Goal: Entertainment & Leisure: Consume media (video, audio)

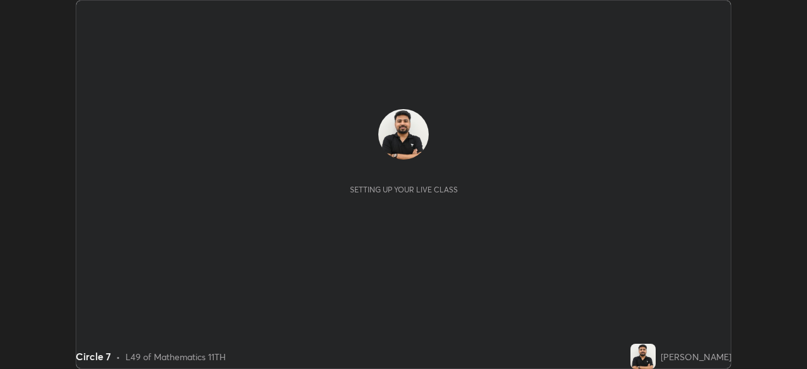
scroll to position [369, 806]
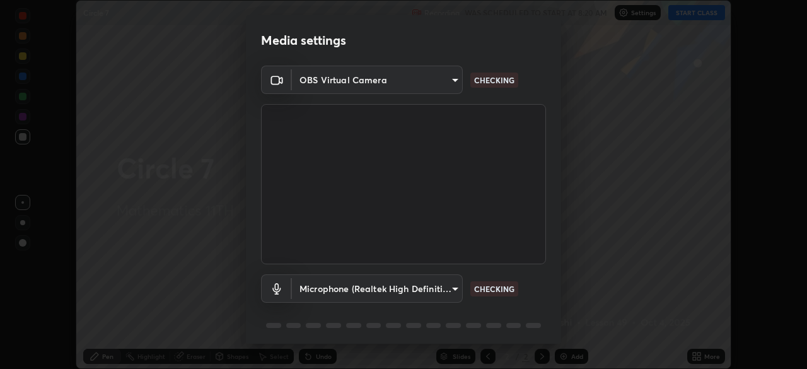
type input "7756d0bd8bc0017cc94789a9a07c49678ac1ef503c39391d0f6dd355ef569251"
type input "f178ba88f0715e8f23218a3aa68ac236c3de51dfee679cee8558c5692846692d"
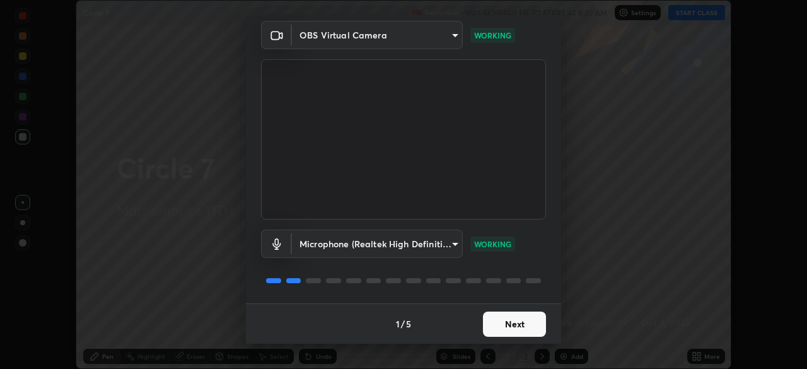
click at [520, 322] on button "Next" at bounding box center [514, 323] width 63 height 25
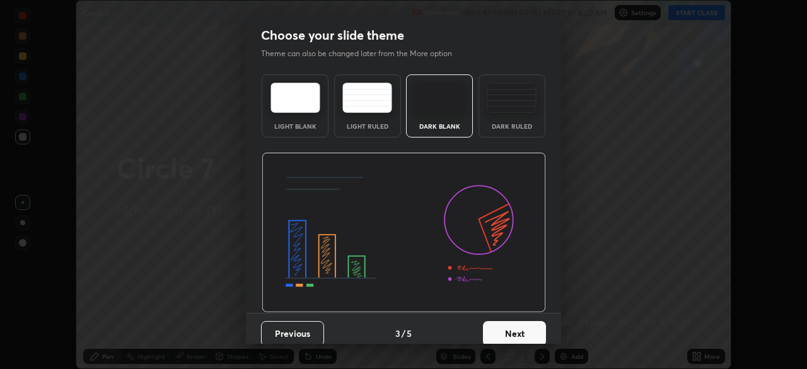
click at [528, 327] on button "Next" at bounding box center [514, 333] width 63 height 25
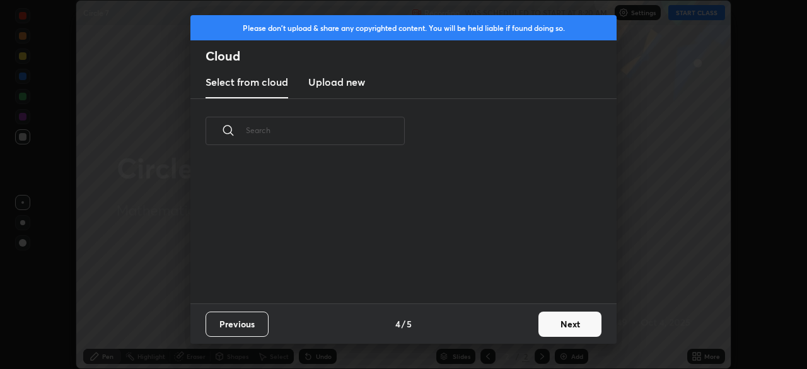
scroll to position [4, 7]
click at [551, 320] on button "Next" at bounding box center [569, 323] width 63 height 25
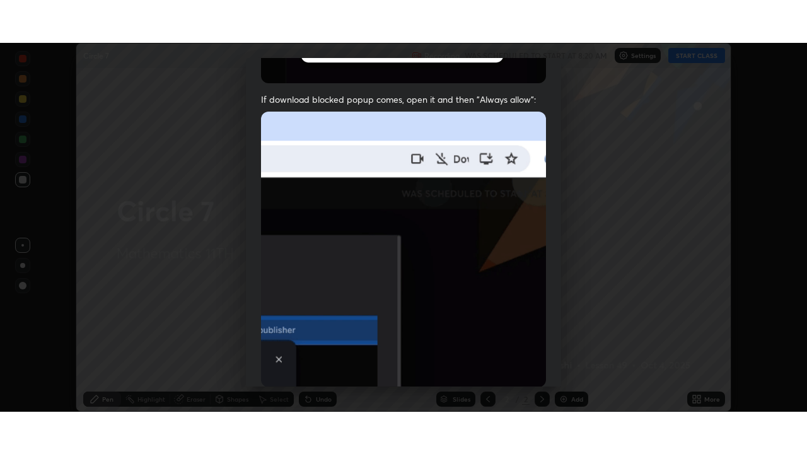
scroll to position [302, 0]
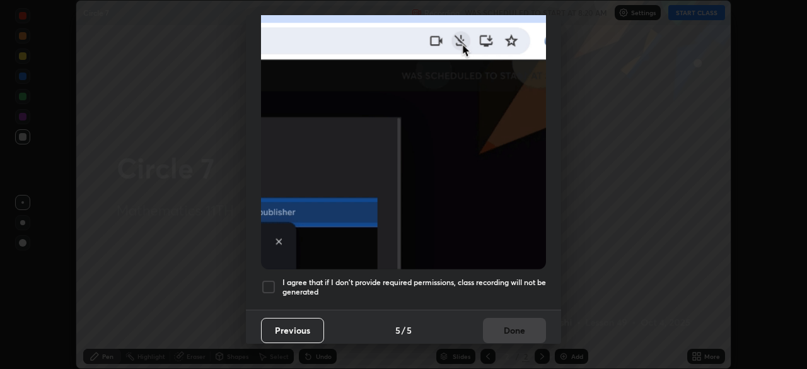
click at [274, 279] on div at bounding box center [268, 286] width 15 height 15
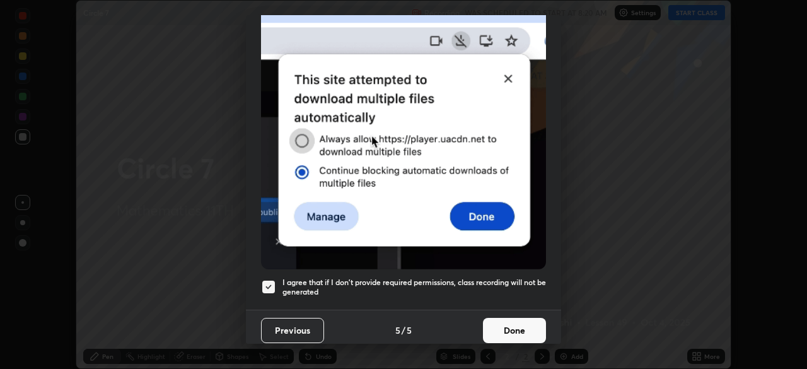
click at [512, 328] on button "Done" at bounding box center [514, 330] width 63 height 25
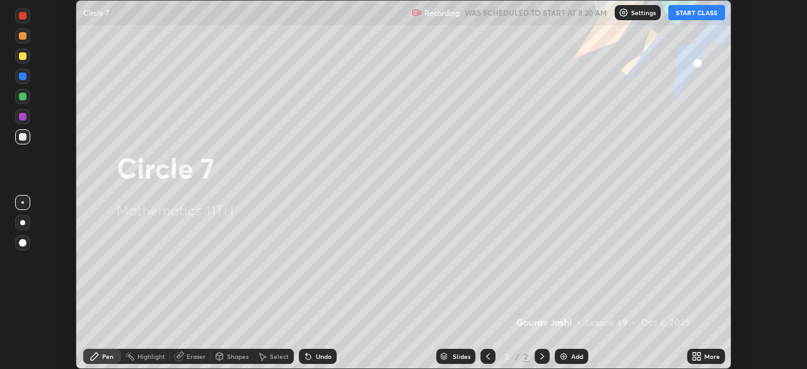
click at [687, 11] on button "START CLASS" at bounding box center [696, 12] width 57 height 15
click at [698, 353] on icon at bounding box center [698, 353] width 3 height 3
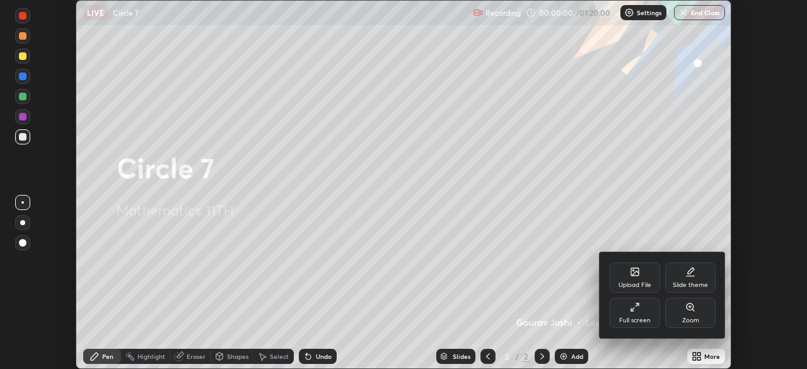
click at [644, 318] on div "Full screen" at bounding box center [635, 320] width 32 height 6
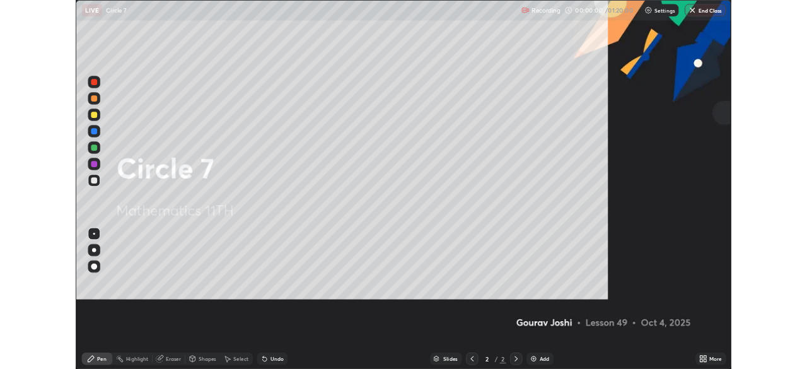
scroll to position [454, 807]
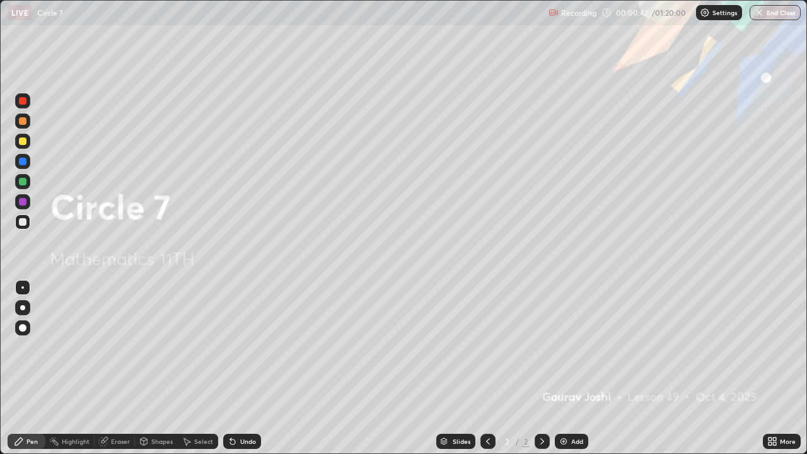
click at [568, 368] on div "Add" at bounding box center [571, 441] width 33 height 15
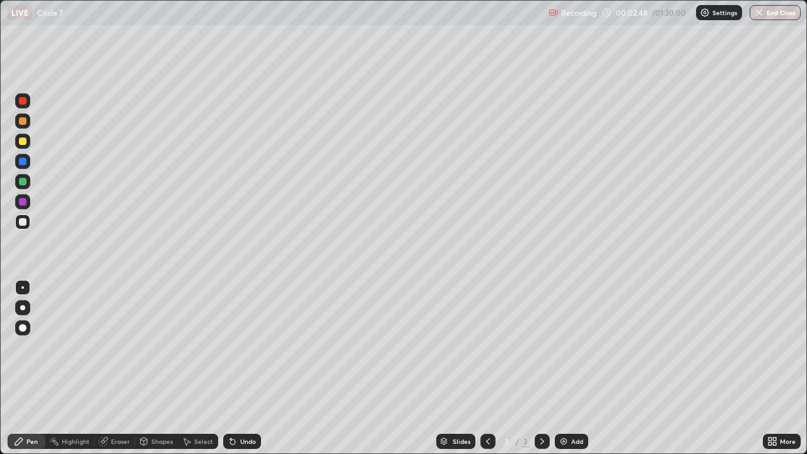
click at [24, 223] on div at bounding box center [23, 222] width 8 height 8
click at [156, 368] on div "Shapes" at bounding box center [161, 441] width 21 height 6
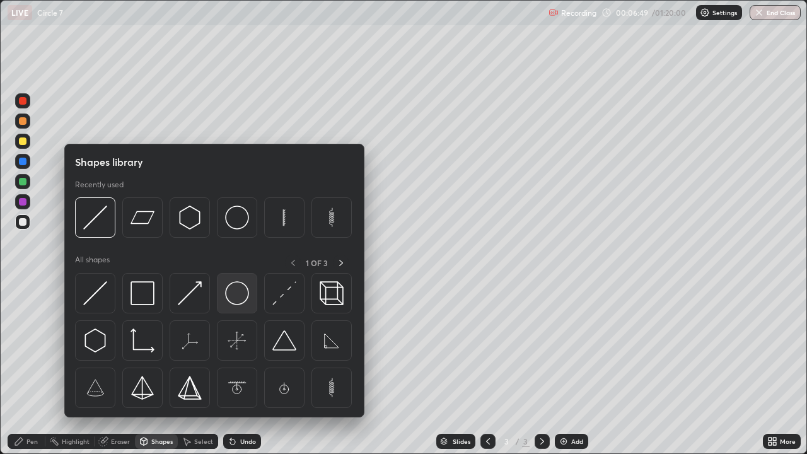
click at [232, 294] on img at bounding box center [237, 293] width 24 height 24
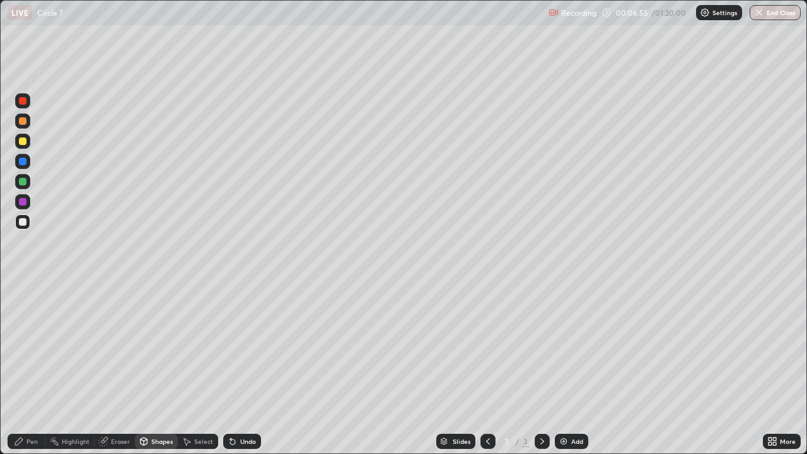
click at [158, 368] on div "Shapes" at bounding box center [161, 441] width 21 height 6
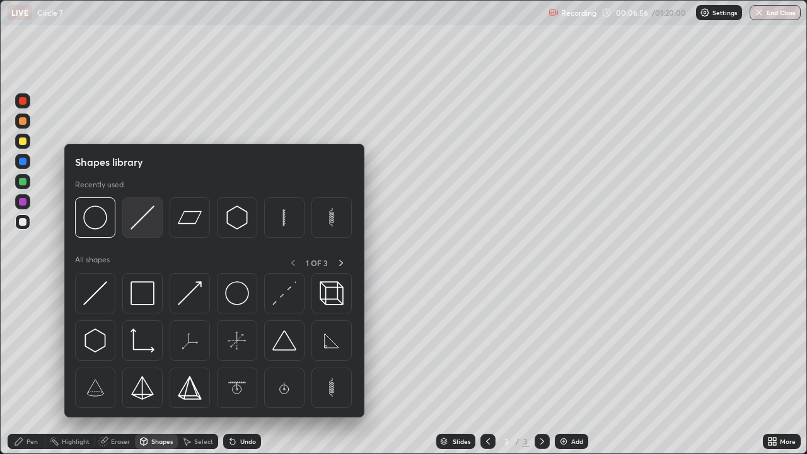
click at [147, 236] on div at bounding box center [142, 217] width 40 height 40
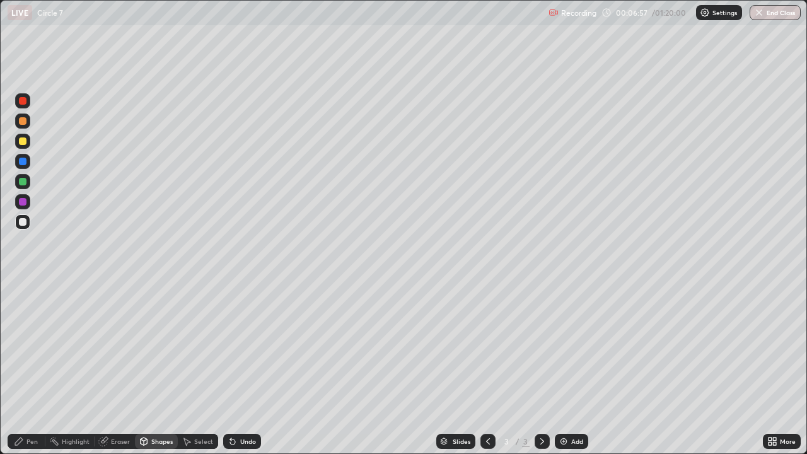
click at [160, 368] on div "Shapes" at bounding box center [161, 441] width 21 height 6
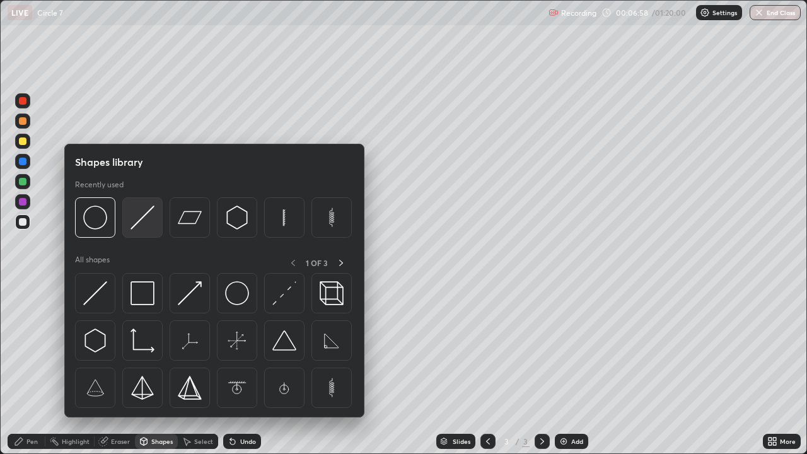
click at [146, 222] on img at bounding box center [142, 217] width 24 height 24
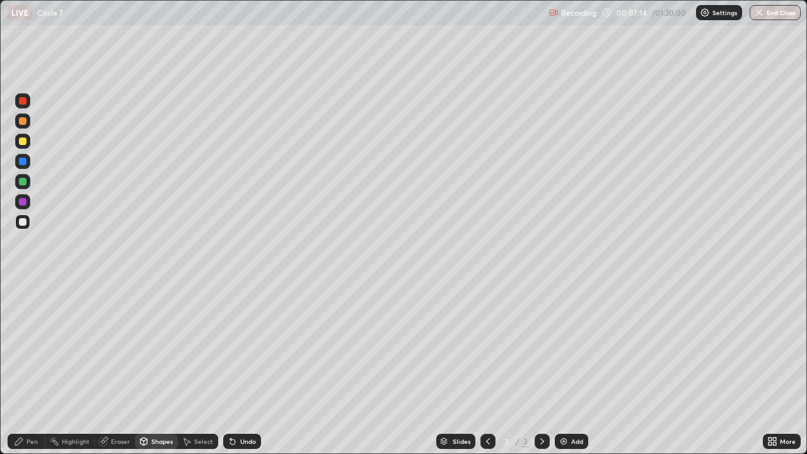
click at [29, 183] on div at bounding box center [22, 181] width 15 height 15
click at [30, 368] on div "Pen" at bounding box center [27, 441] width 38 height 15
click at [23, 223] on div at bounding box center [23, 222] width 8 height 8
click at [569, 368] on div "Add" at bounding box center [571, 441] width 33 height 15
click at [25, 222] on div at bounding box center [23, 222] width 8 height 8
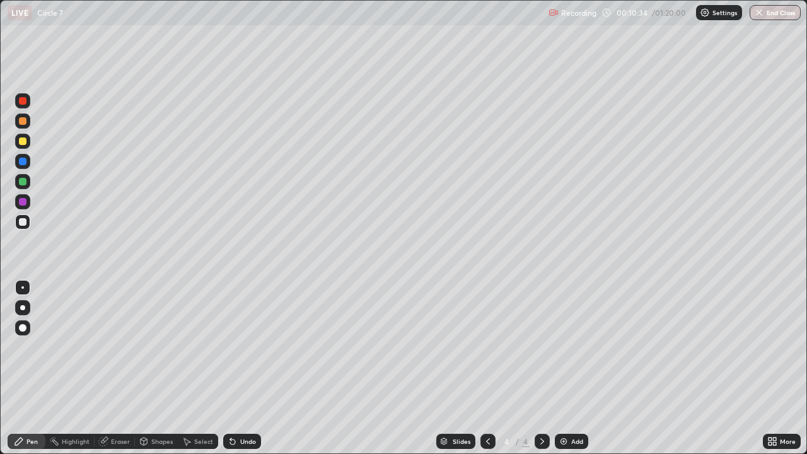
click at [154, 368] on div "Shapes" at bounding box center [161, 441] width 21 height 6
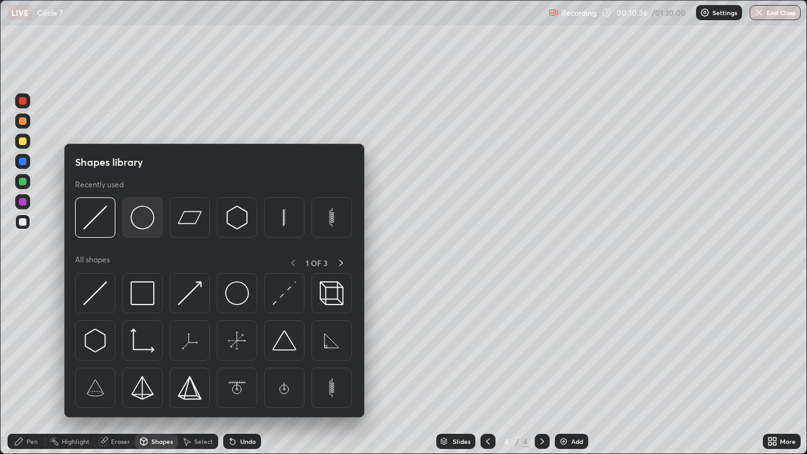
click at [146, 227] on img at bounding box center [142, 217] width 24 height 24
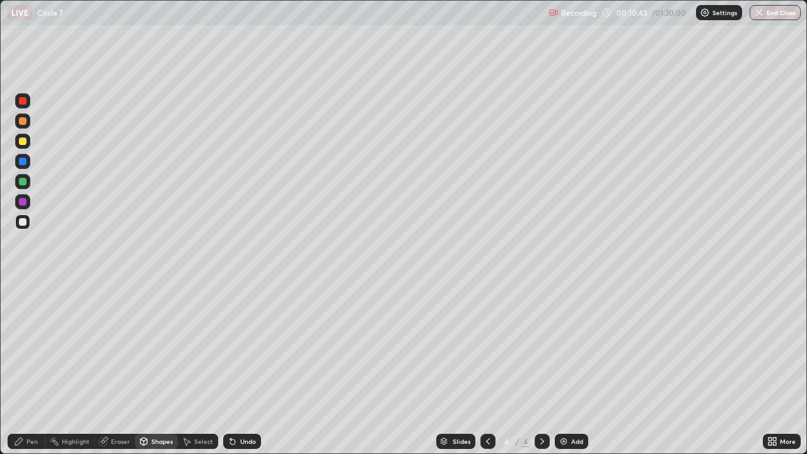
click at [21, 181] on div at bounding box center [23, 182] width 8 height 8
click at [159, 368] on div "Shapes" at bounding box center [161, 441] width 21 height 6
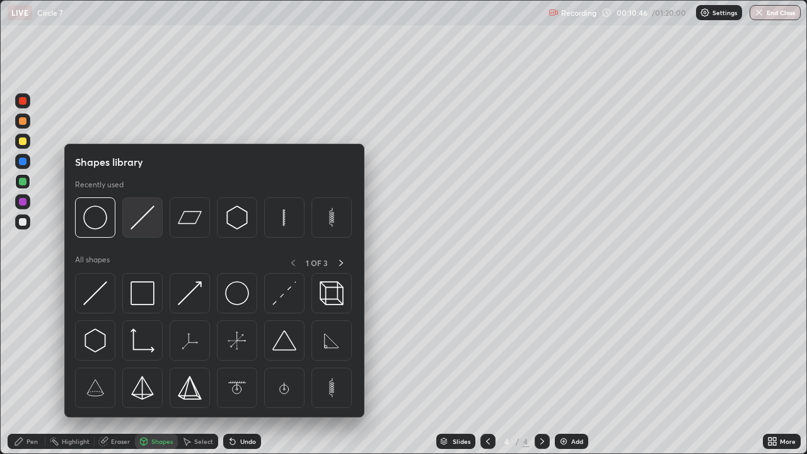
click at [149, 230] on div at bounding box center [142, 217] width 40 height 40
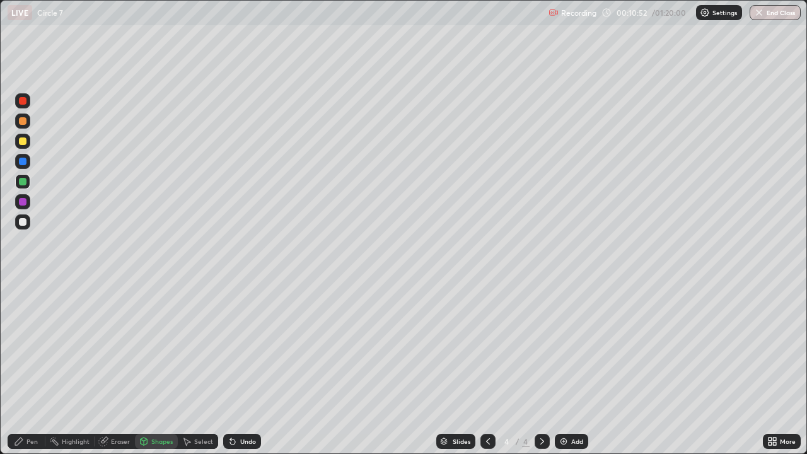
click at [244, 368] on div "Undo" at bounding box center [248, 441] width 16 height 6
click at [23, 162] on div at bounding box center [23, 162] width 8 height 8
click at [26, 368] on div "Pen" at bounding box center [31, 441] width 11 height 6
click at [25, 219] on div at bounding box center [23, 222] width 8 height 8
click at [21, 144] on div at bounding box center [23, 141] width 8 height 8
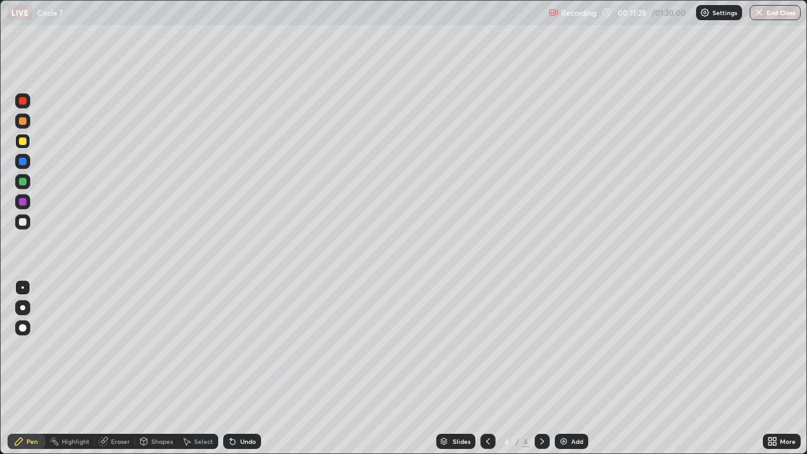
click at [20, 102] on div at bounding box center [23, 101] width 8 height 8
click at [23, 217] on div at bounding box center [22, 221] width 15 height 15
click at [166, 368] on div "Shapes" at bounding box center [161, 441] width 21 height 6
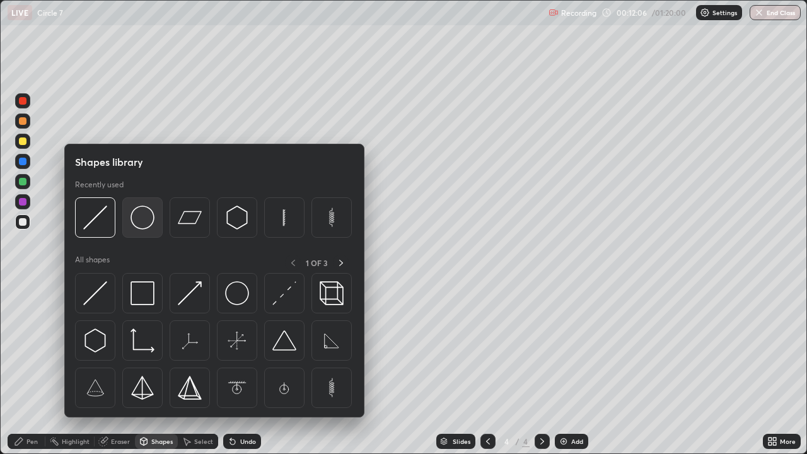
click at [143, 224] on img at bounding box center [142, 217] width 24 height 24
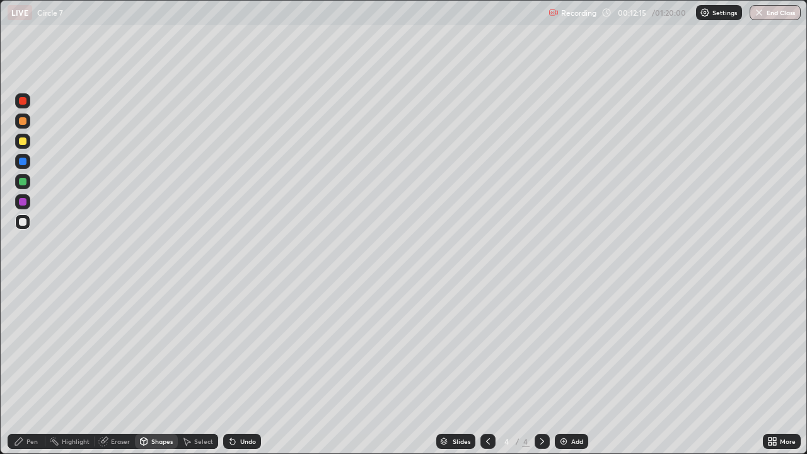
click at [154, 368] on div "Shapes" at bounding box center [161, 441] width 21 height 6
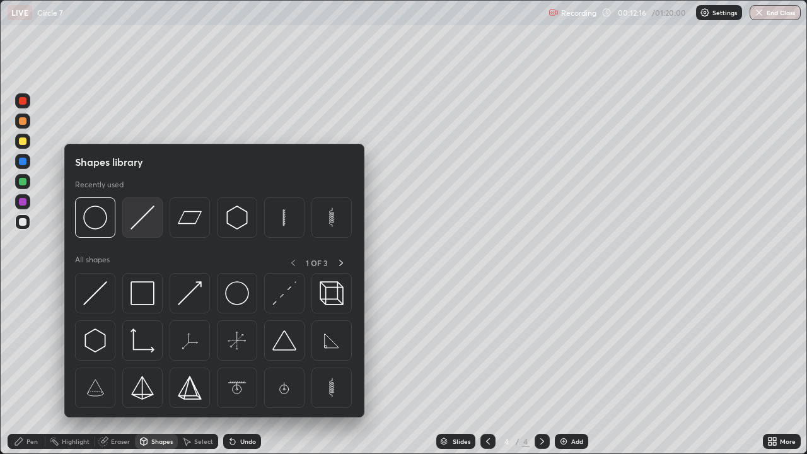
click at [144, 222] on img at bounding box center [142, 217] width 24 height 24
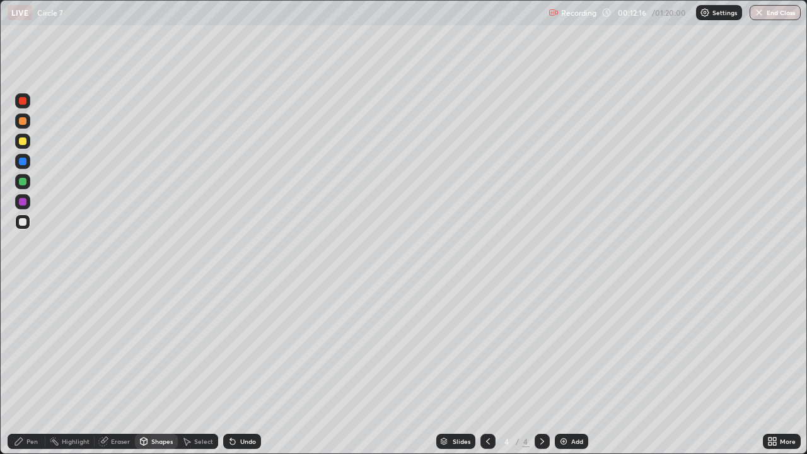
click at [20, 142] on div at bounding box center [23, 141] width 8 height 8
click at [168, 368] on div "Shapes" at bounding box center [161, 441] width 21 height 6
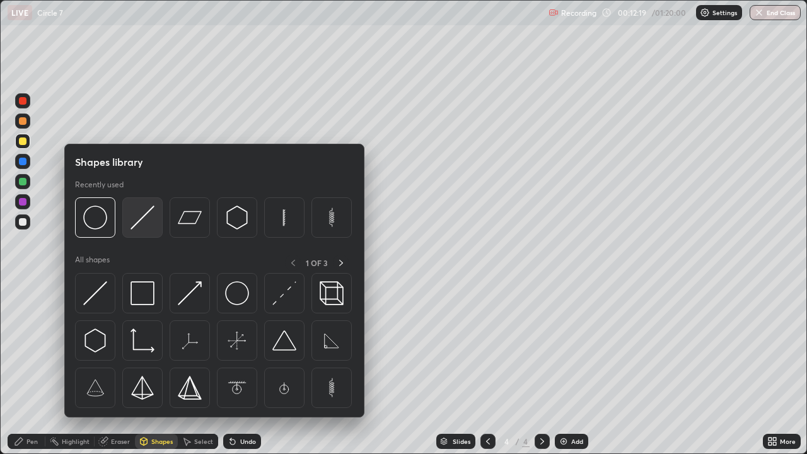
click at [151, 219] on img at bounding box center [142, 217] width 24 height 24
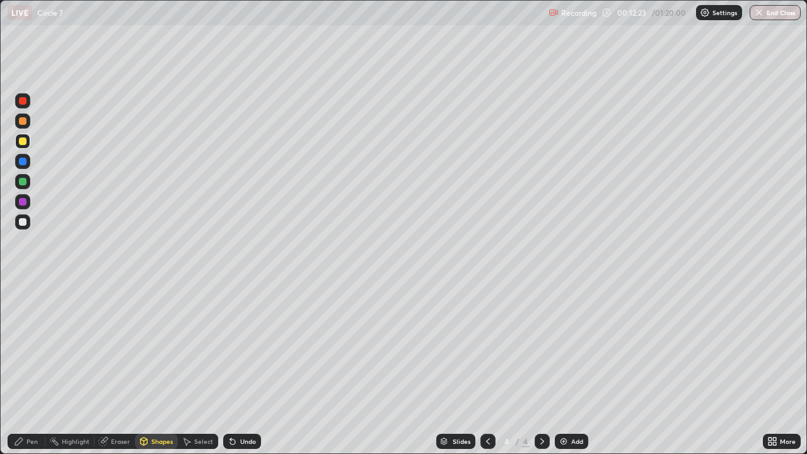
click at [247, 368] on div "Undo" at bounding box center [242, 441] width 38 height 15
click at [243, 368] on div "Undo" at bounding box center [248, 441] width 16 height 6
click at [35, 368] on div "Pen" at bounding box center [31, 441] width 11 height 6
click at [23, 222] on div at bounding box center [23, 222] width 8 height 8
click at [112, 368] on div "Eraser" at bounding box center [120, 441] width 19 height 6
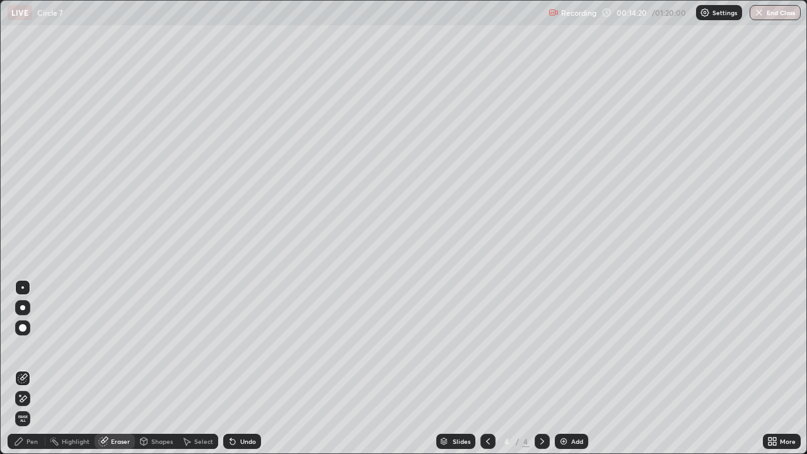
click at [24, 368] on icon at bounding box center [23, 398] width 10 height 11
click at [21, 368] on icon at bounding box center [19, 441] width 8 height 8
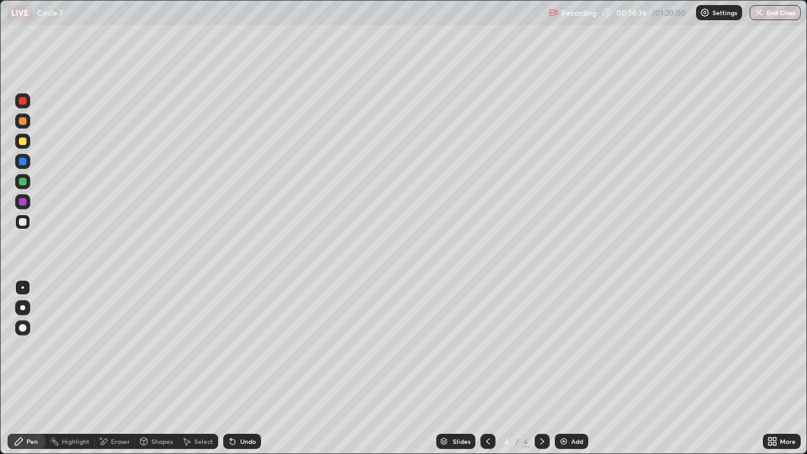
click at [24, 161] on div at bounding box center [23, 162] width 8 height 8
click at [563, 368] on img at bounding box center [563, 441] width 10 height 10
click at [20, 219] on div at bounding box center [23, 222] width 8 height 8
click at [161, 368] on div "Shapes" at bounding box center [161, 441] width 21 height 6
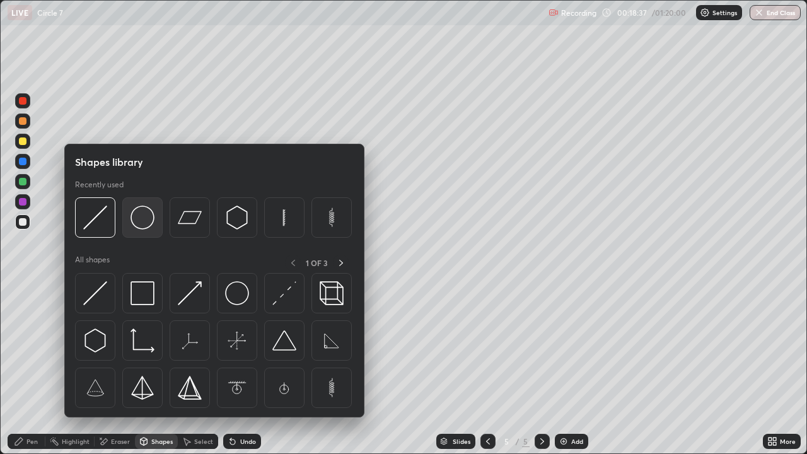
click at [140, 216] on img at bounding box center [142, 217] width 24 height 24
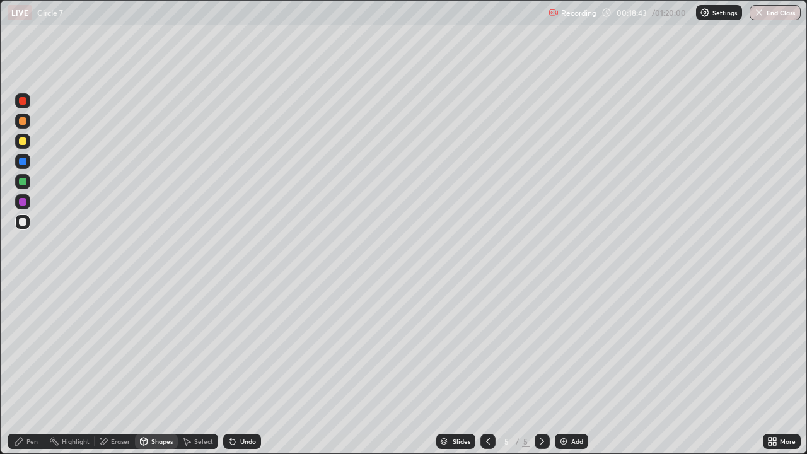
click at [32, 368] on div "Pen" at bounding box center [31, 441] width 11 height 6
click at [26, 185] on div at bounding box center [22, 181] width 15 height 15
click at [153, 368] on div "Shapes" at bounding box center [161, 441] width 21 height 6
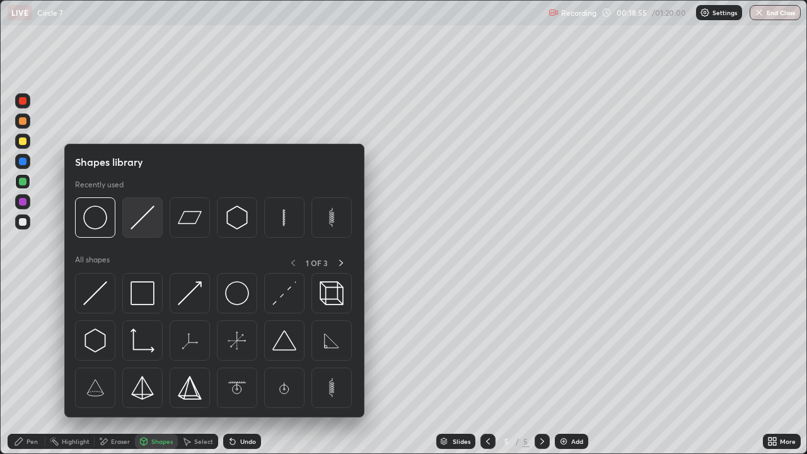
click at [139, 212] on img at bounding box center [142, 217] width 24 height 24
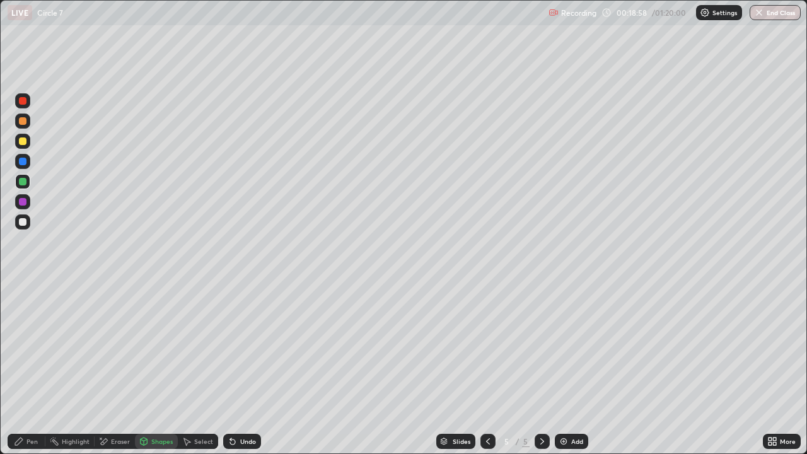
click at [31, 368] on div "Pen" at bounding box center [31, 441] width 11 height 6
click at [21, 223] on div at bounding box center [23, 222] width 8 height 8
click at [25, 141] on div at bounding box center [23, 141] width 8 height 8
click at [230, 368] on icon at bounding box center [230, 438] width 1 height 1
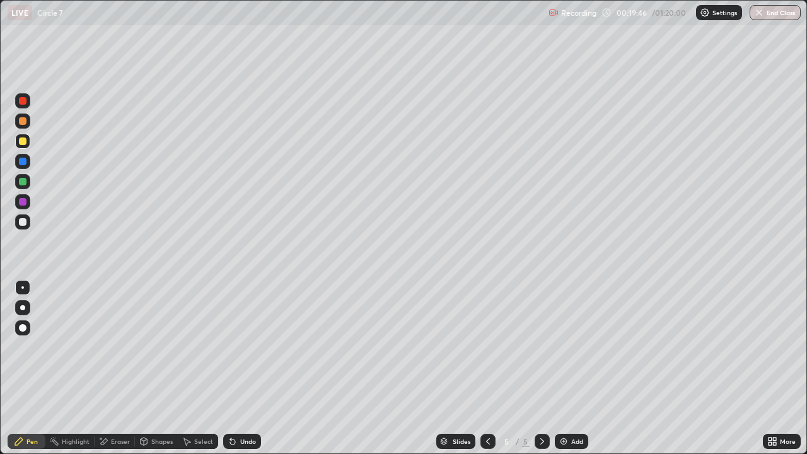
click at [28, 218] on div at bounding box center [22, 221] width 15 height 15
click at [23, 101] on div at bounding box center [23, 101] width 8 height 8
click at [23, 224] on div at bounding box center [23, 222] width 8 height 8
click at [24, 144] on div at bounding box center [23, 141] width 8 height 8
click at [22, 222] on div at bounding box center [23, 222] width 8 height 8
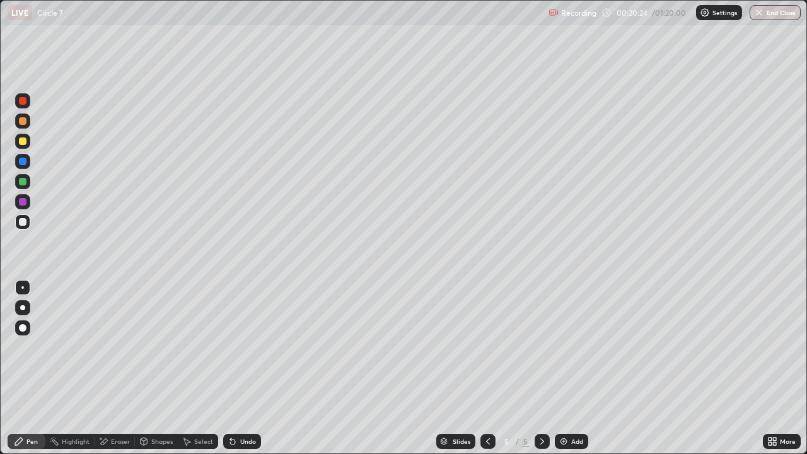
click at [251, 368] on div "Undo" at bounding box center [248, 441] width 16 height 6
click at [167, 368] on div "Shapes" at bounding box center [161, 441] width 21 height 6
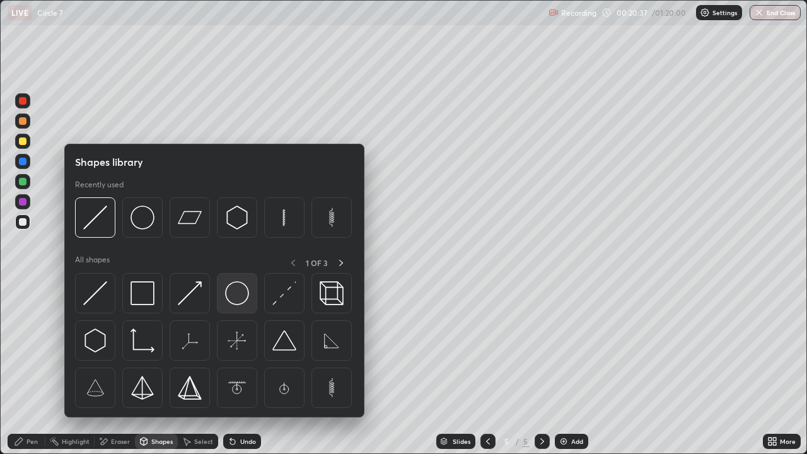
click at [229, 297] on img at bounding box center [237, 293] width 24 height 24
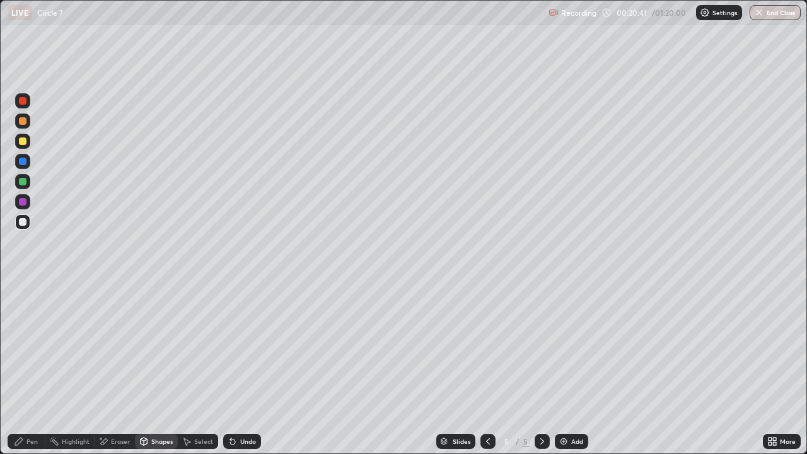
click at [33, 368] on div "Pen" at bounding box center [31, 441] width 11 height 6
click at [23, 222] on div at bounding box center [23, 222] width 8 height 8
click at [572, 368] on div "Add" at bounding box center [571, 441] width 33 height 15
click at [23, 142] on div at bounding box center [23, 141] width 8 height 8
click at [21, 216] on div at bounding box center [22, 221] width 15 height 15
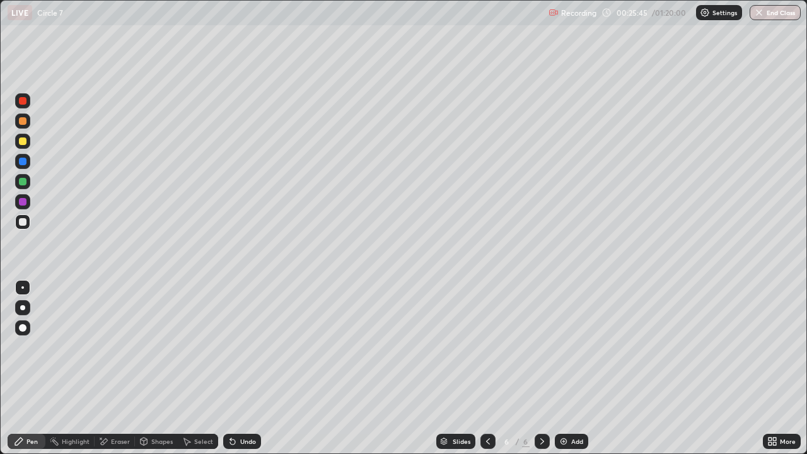
click at [23, 226] on div at bounding box center [22, 221] width 15 height 15
click at [571, 368] on div "Add" at bounding box center [577, 441] width 12 height 6
click at [22, 124] on div at bounding box center [23, 121] width 8 height 8
click at [23, 227] on div at bounding box center [22, 221] width 15 height 15
click at [159, 368] on div "Shapes" at bounding box center [161, 441] width 21 height 6
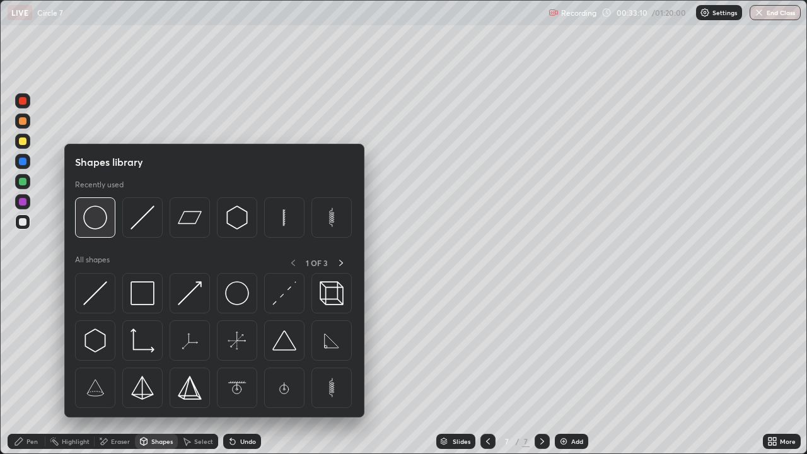
click at [96, 226] on img at bounding box center [95, 217] width 24 height 24
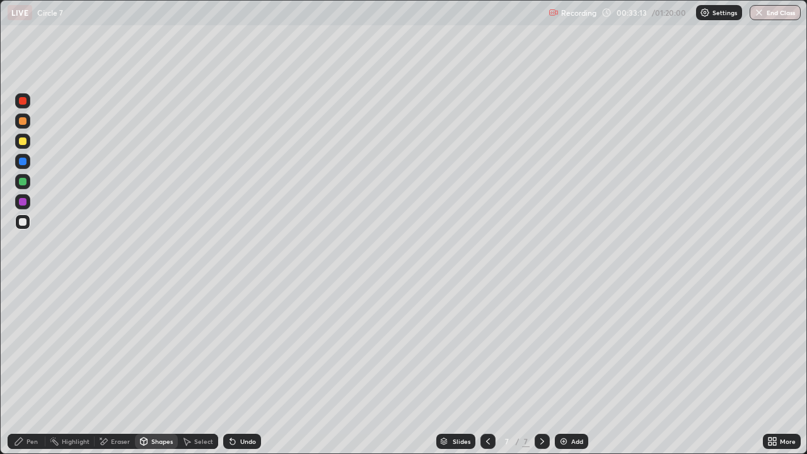
click at [25, 368] on div "Pen" at bounding box center [27, 441] width 38 height 15
click at [23, 185] on div at bounding box center [23, 182] width 8 height 8
click at [28, 222] on div at bounding box center [22, 221] width 15 height 15
click at [486, 368] on icon at bounding box center [488, 441] width 10 height 10
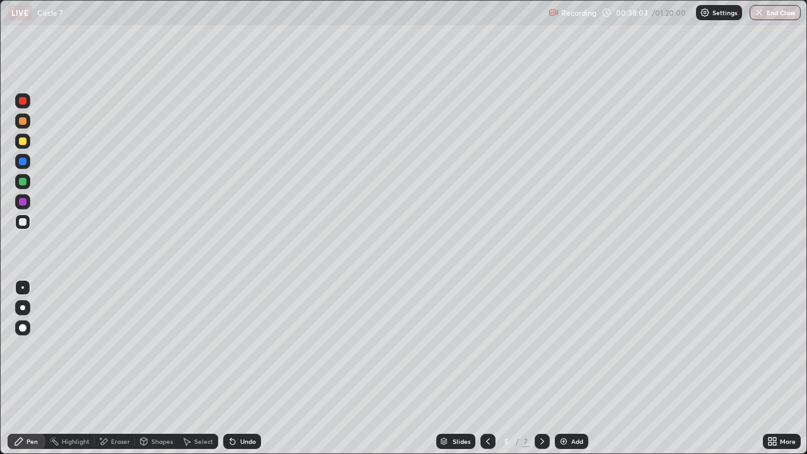
click at [485, 368] on icon at bounding box center [488, 441] width 10 height 10
click at [480, 368] on div at bounding box center [487, 440] width 15 height 25
click at [541, 368] on icon at bounding box center [542, 441] width 10 height 10
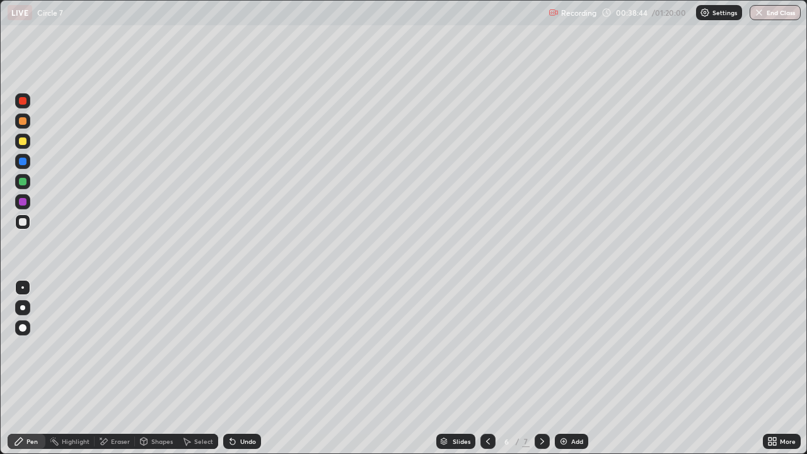
click at [539, 368] on icon at bounding box center [542, 441] width 10 height 10
click at [562, 368] on img at bounding box center [563, 441] width 10 height 10
click at [159, 368] on div "Shapes" at bounding box center [161, 441] width 21 height 6
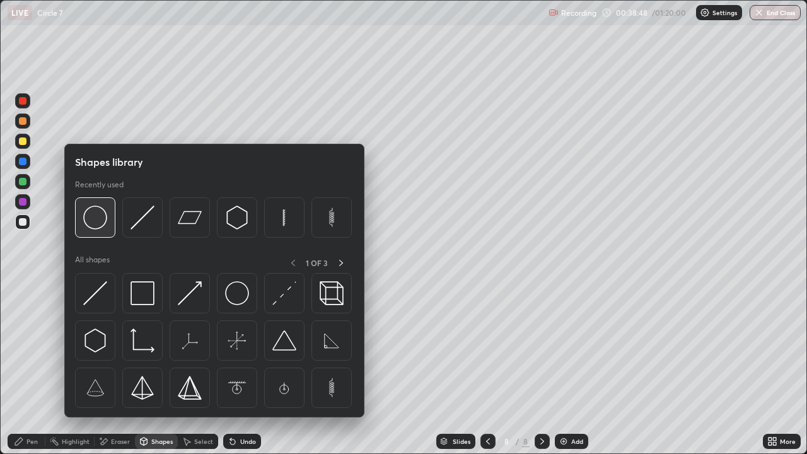
click at [101, 222] on img at bounding box center [95, 217] width 24 height 24
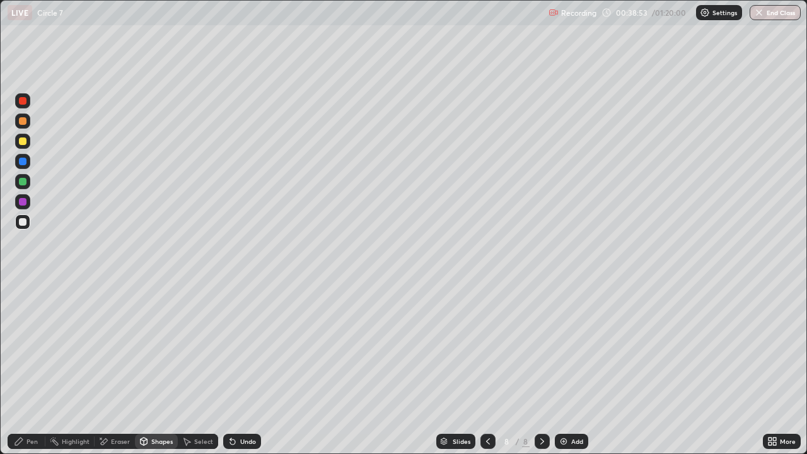
click at [151, 368] on div "Shapes" at bounding box center [156, 441] width 43 height 15
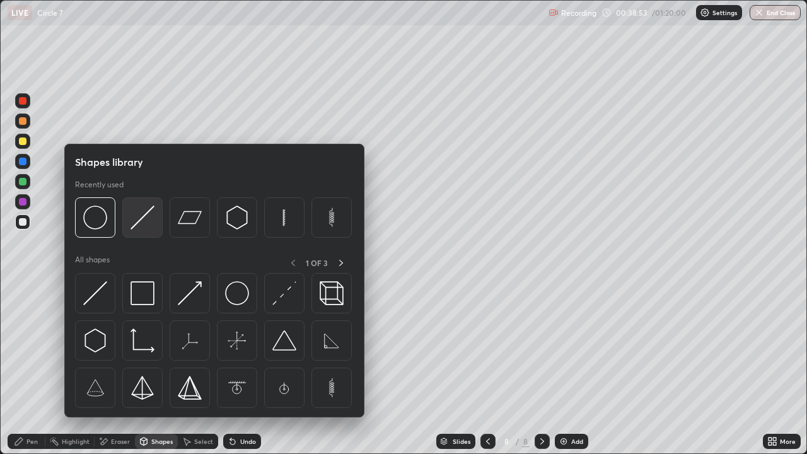
click at [136, 225] on img at bounding box center [142, 217] width 24 height 24
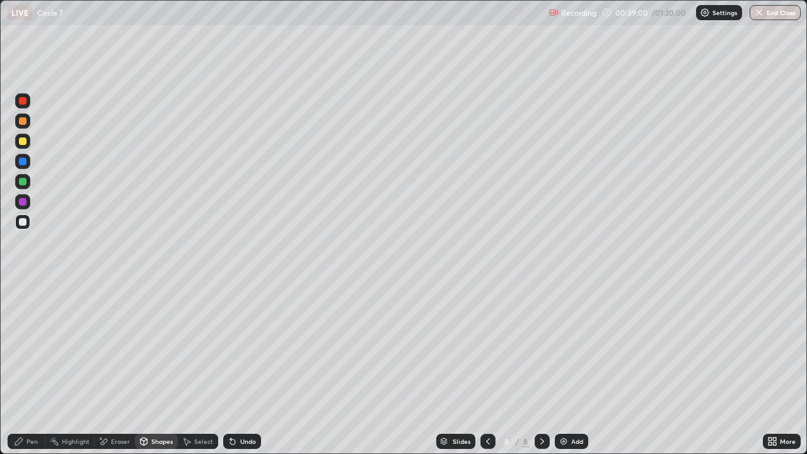
click at [247, 368] on div "Undo" at bounding box center [242, 441] width 38 height 15
click at [28, 164] on div at bounding box center [22, 161] width 15 height 15
click at [28, 368] on div "Pen" at bounding box center [27, 441] width 38 height 15
click at [25, 159] on div at bounding box center [23, 162] width 8 height 8
click at [22, 142] on div at bounding box center [23, 141] width 8 height 8
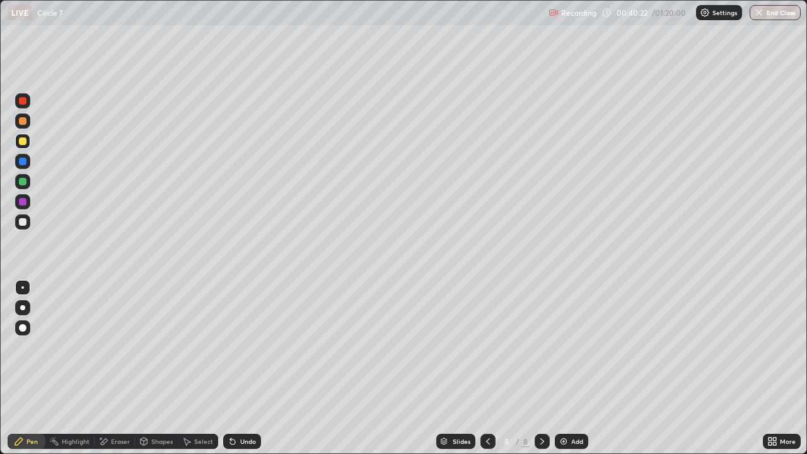
click at [565, 368] on img at bounding box center [563, 441] width 10 height 10
click at [23, 224] on div at bounding box center [23, 222] width 8 height 8
click at [22, 142] on div at bounding box center [23, 141] width 8 height 8
click at [29, 161] on div at bounding box center [22, 161] width 15 height 15
click at [23, 181] on div at bounding box center [23, 182] width 8 height 8
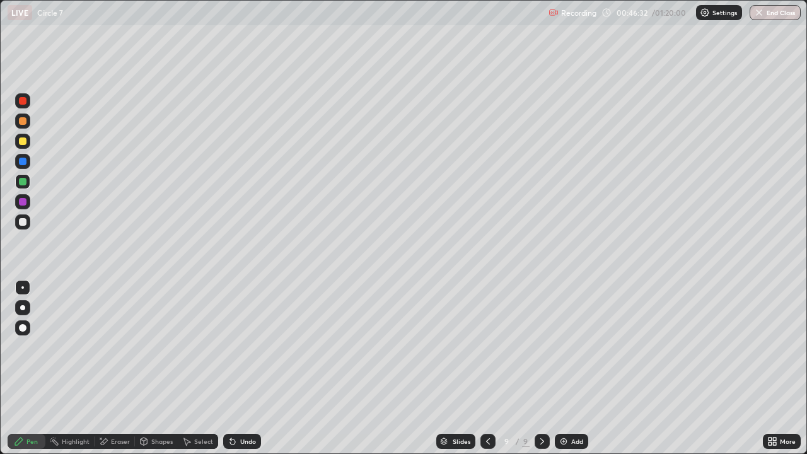
click at [16, 162] on div at bounding box center [22, 161] width 15 height 15
click at [17, 225] on div at bounding box center [22, 221] width 15 height 15
click at [567, 368] on div "Add" at bounding box center [571, 441] width 33 height 15
click at [23, 222] on div at bounding box center [23, 222] width 8 height 8
click at [148, 368] on div "Shapes" at bounding box center [156, 441] width 43 height 15
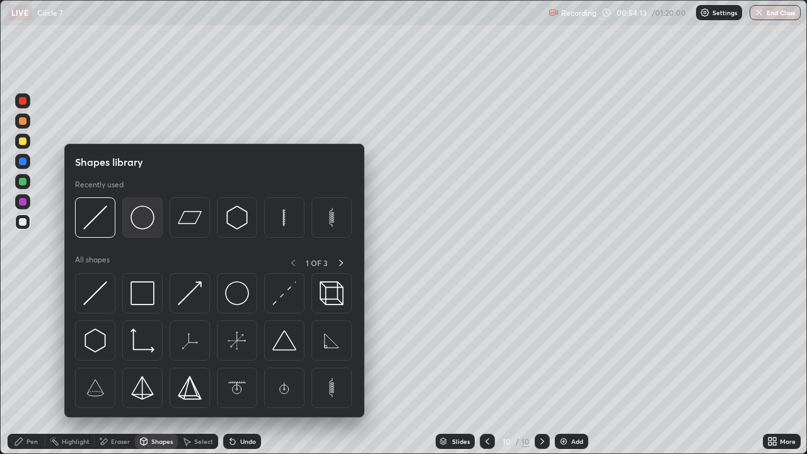
click at [141, 228] on img at bounding box center [142, 217] width 24 height 24
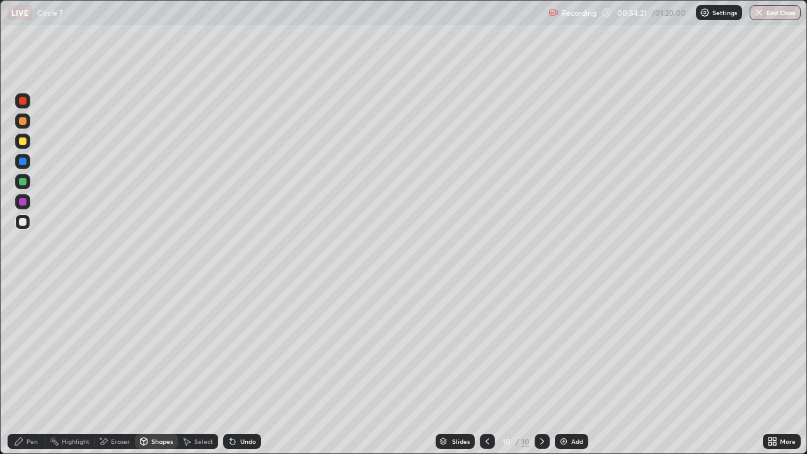
click at [24, 224] on div at bounding box center [23, 222] width 8 height 8
click at [24, 368] on div "Pen" at bounding box center [27, 441] width 38 height 15
click at [154, 368] on div "Shapes" at bounding box center [161, 441] width 21 height 6
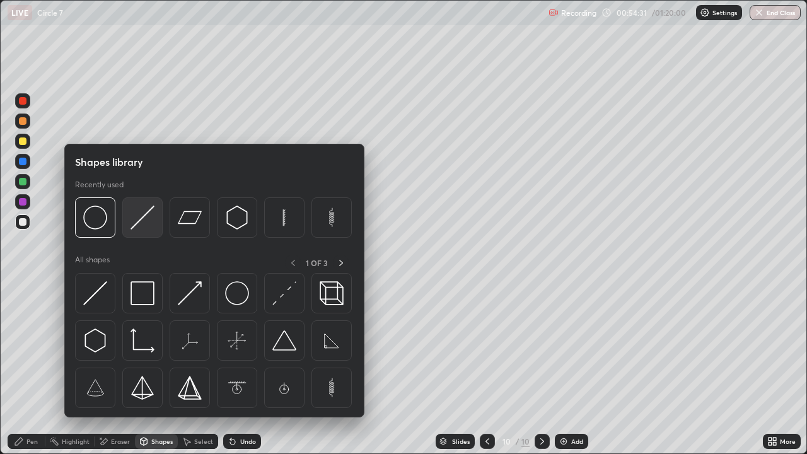
click at [135, 232] on div at bounding box center [142, 217] width 40 height 40
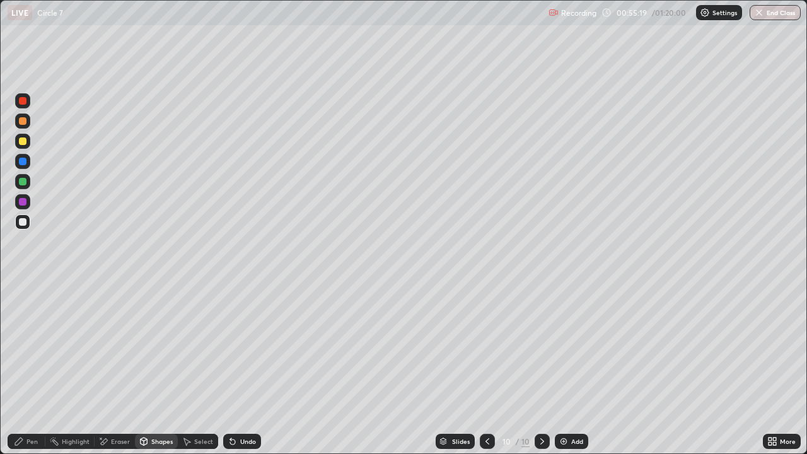
click at [156, 368] on div "Shapes" at bounding box center [161, 441] width 21 height 6
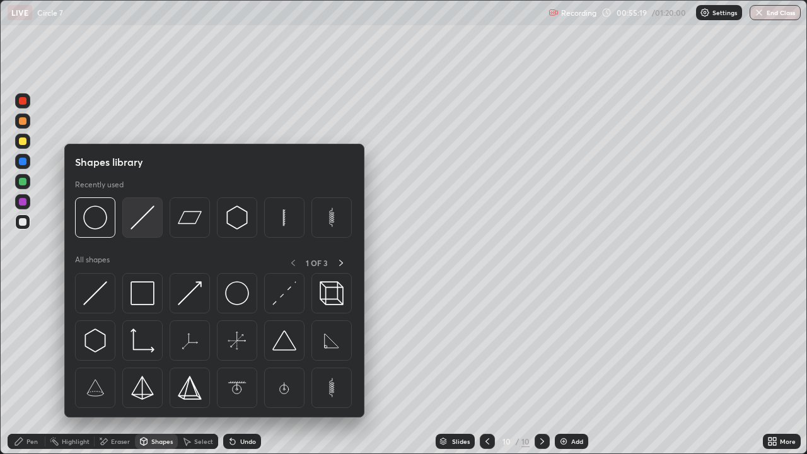
click at [136, 225] on img at bounding box center [142, 217] width 24 height 24
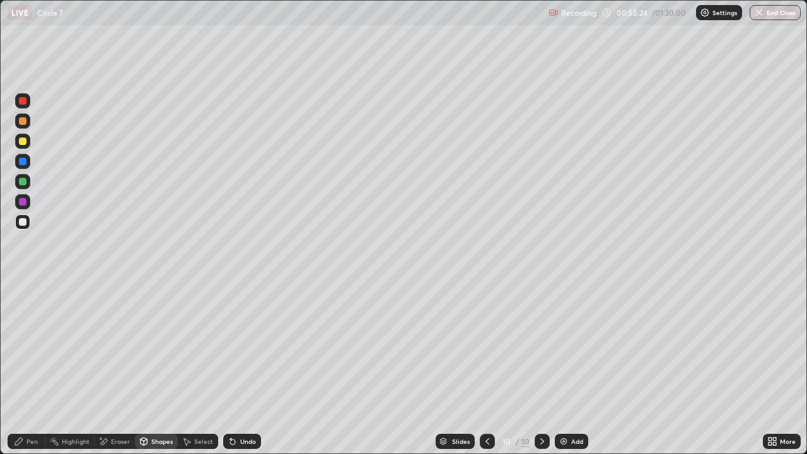
click at [22, 181] on div at bounding box center [23, 182] width 8 height 8
click at [32, 368] on div "Pen" at bounding box center [31, 441] width 11 height 6
click at [23, 99] on div at bounding box center [23, 101] width 8 height 8
click at [25, 183] on div at bounding box center [23, 182] width 8 height 8
click at [24, 222] on div at bounding box center [23, 222] width 8 height 8
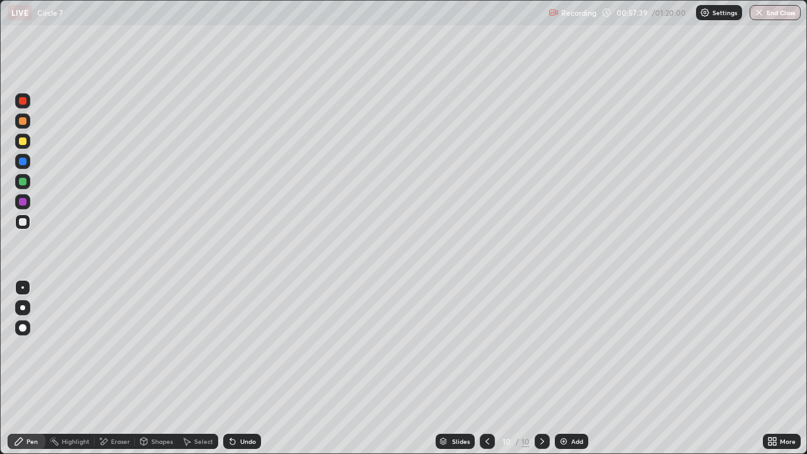
click at [115, 368] on div "Eraser" at bounding box center [120, 441] width 19 height 6
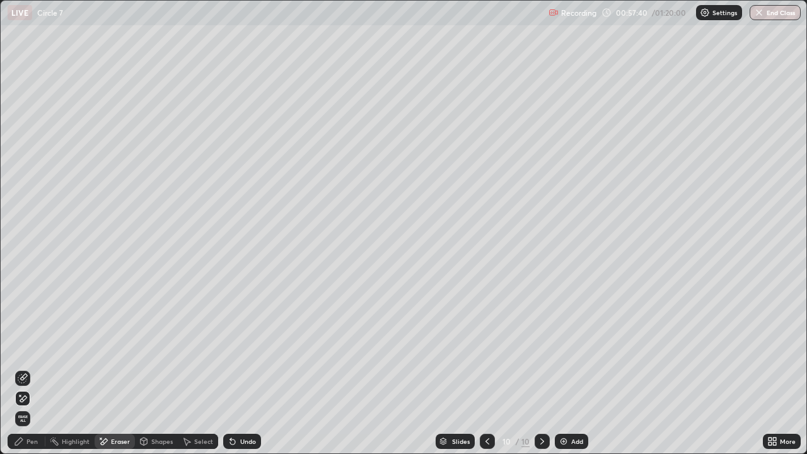
click at [26, 368] on icon at bounding box center [22, 378] width 8 height 8
click at [21, 368] on icon at bounding box center [19, 441] width 8 height 8
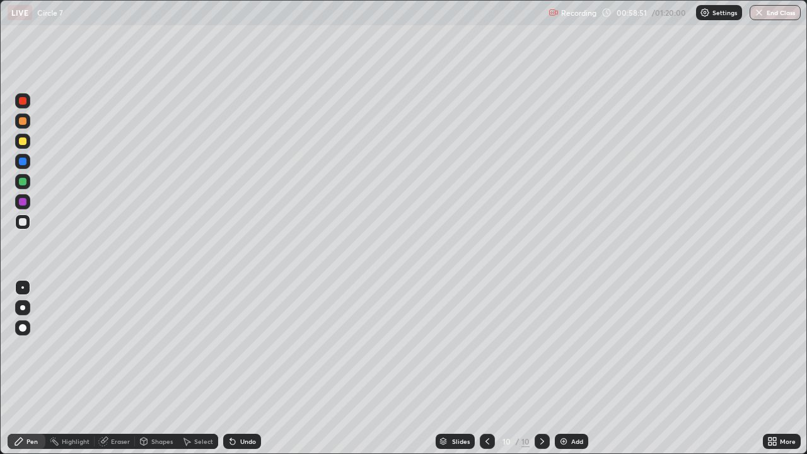
click at [23, 188] on div at bounding box center [22, 181] width 15 height 15
click at [23, 222] on div at bounding box center [23, 222] width 8 height 8
click at [25, 146] on div at bounding box center [22, 141] width 15 height 15
click at [563, 368] on img at bounding box center [563, 441] width 10 height 10
click at [21, 223] on div at bounding box center [23, 222] width 8 height 8
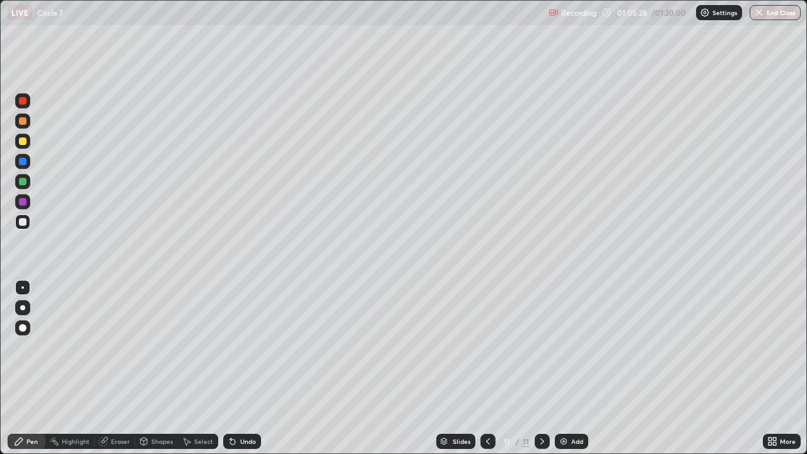
click at [25, 143] on div at bounding box center [23, 141] width 8 height 8
click at [563, 368] on img at bounding box center [563, 441] width 10 height 10
click at [24, 221] on div at bounding box center [23, 222] width 8 height 8
click at [26, 127] on div at bounding box center [22, 120] width 15 height 15
click at [231, 368] on icon at bounding box center [232, 441] width 5 height 5
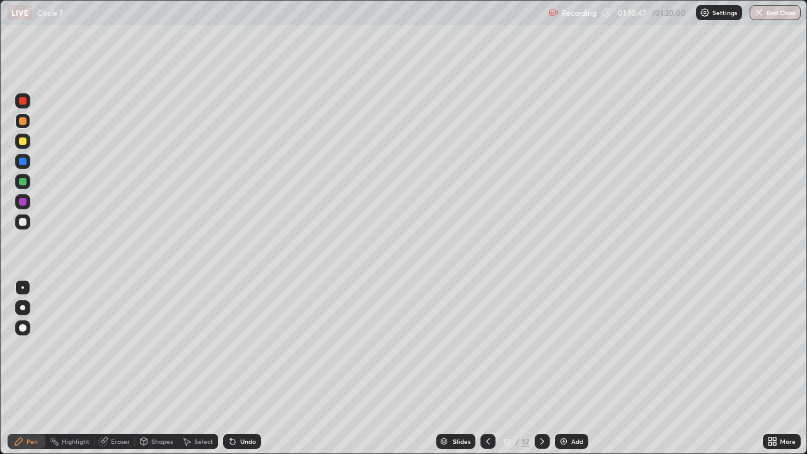
click at [113, 368] on div "Eraser" at bounding box center [120, 441] width 19 height 6
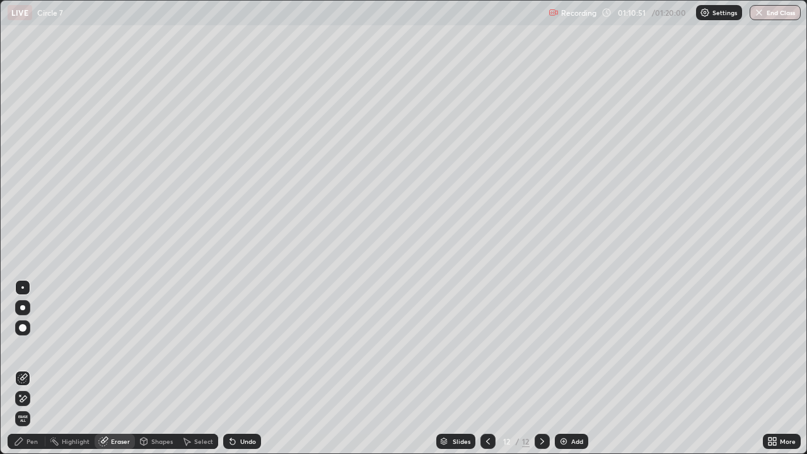
click at [34, 368] on div "Pen" at bounding box center [31, 441] width 11 height 6
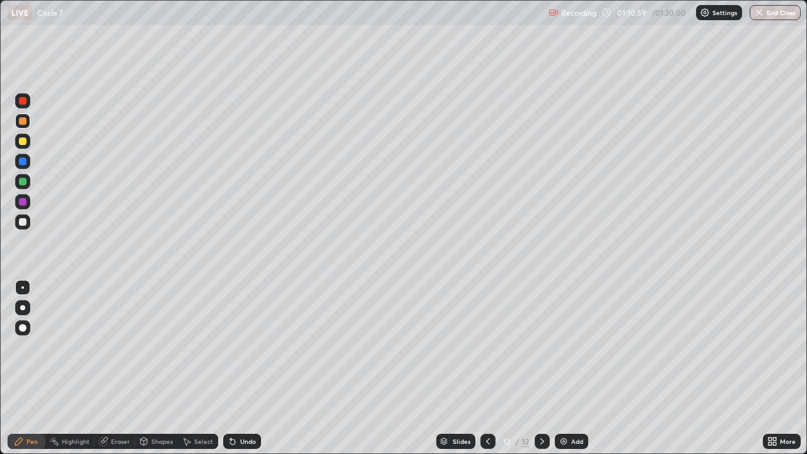
click at [25, 219] on div at bounding box center [23, 222] width 8 height 8
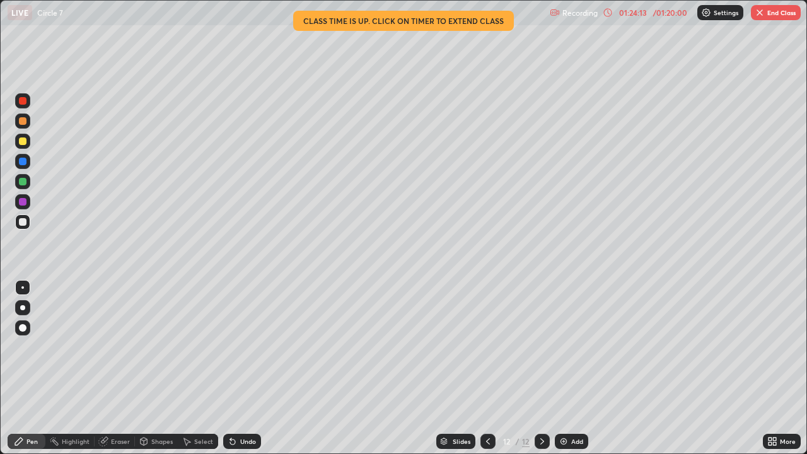
click at [756, 16] on img "button" at bounding box center [759, 13] width 10 height 10
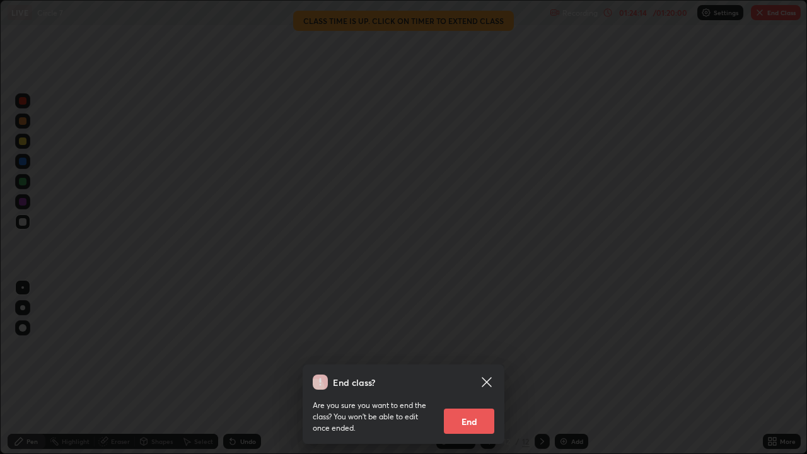
click at [453, 368] on button "End" at bounding box center [469, 420] width 50 height 25
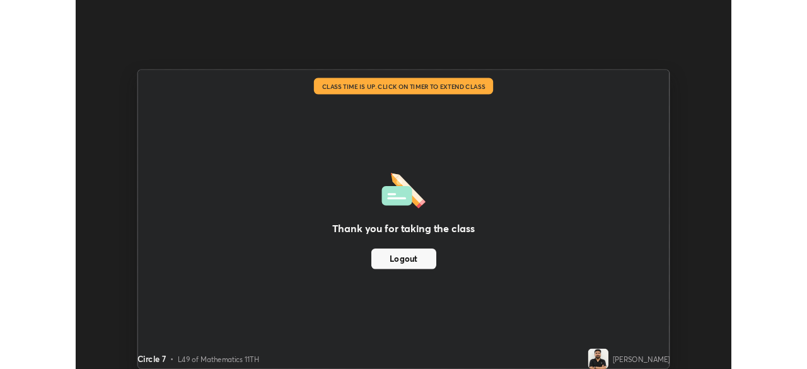
scroll to position [62643, 62205]
